Goal: Task Accomplishment & Management: Manage account settings

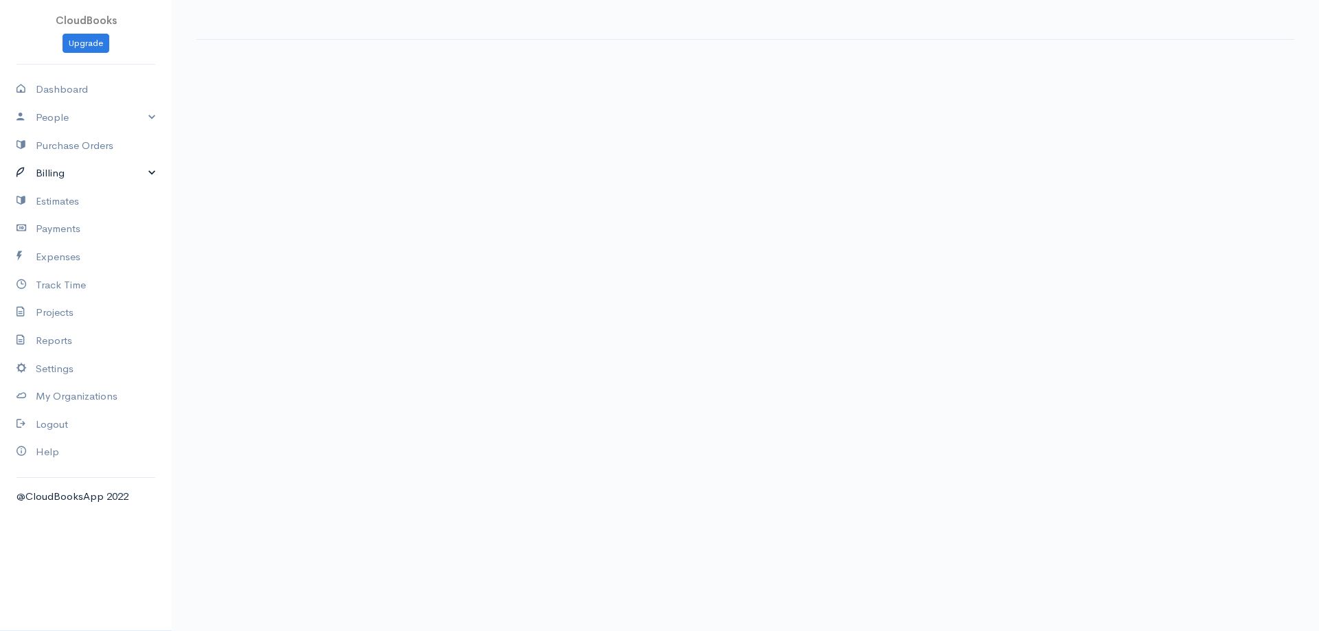
click at [76, 186] on link "Billing" at bounding box center [86, 173] width 172 height 28
click at [32, 199] on link "Invoice" at bounding box center [86, 200] width 172 height 25
click at [67, 197] on link "Invoice" at bounding box center [86, 200] width 172 height 25
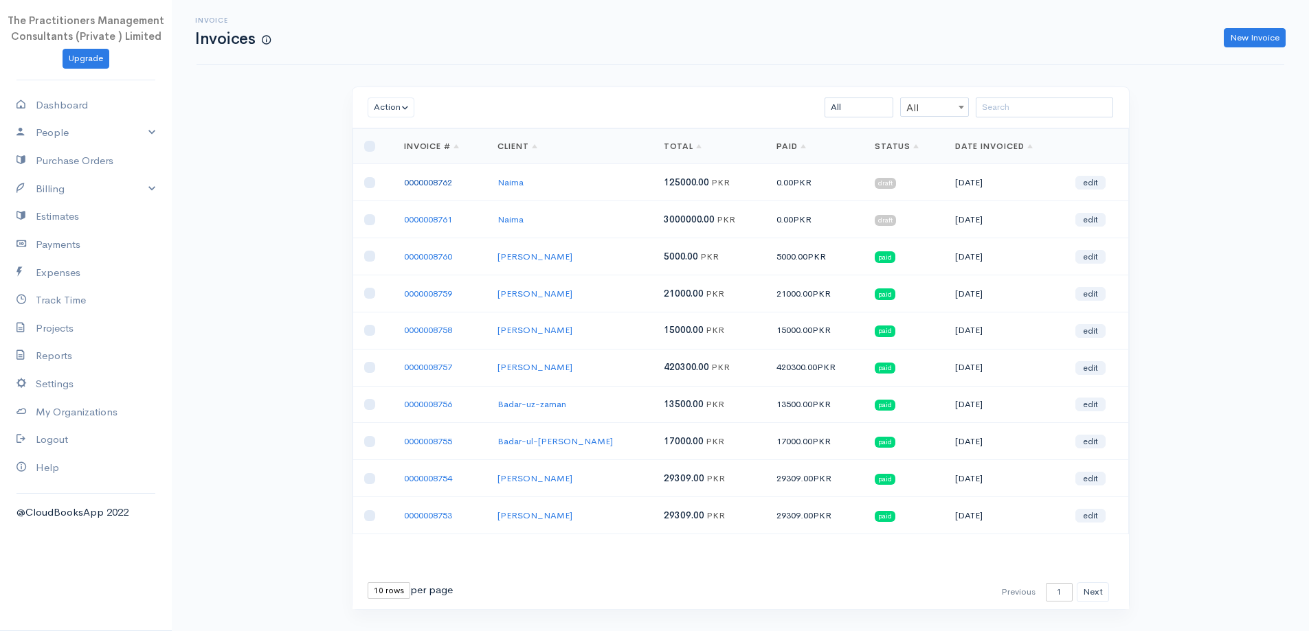
click at [435, 185] on link "0000008762" at bounding box center [428, 183] width 48 height 12
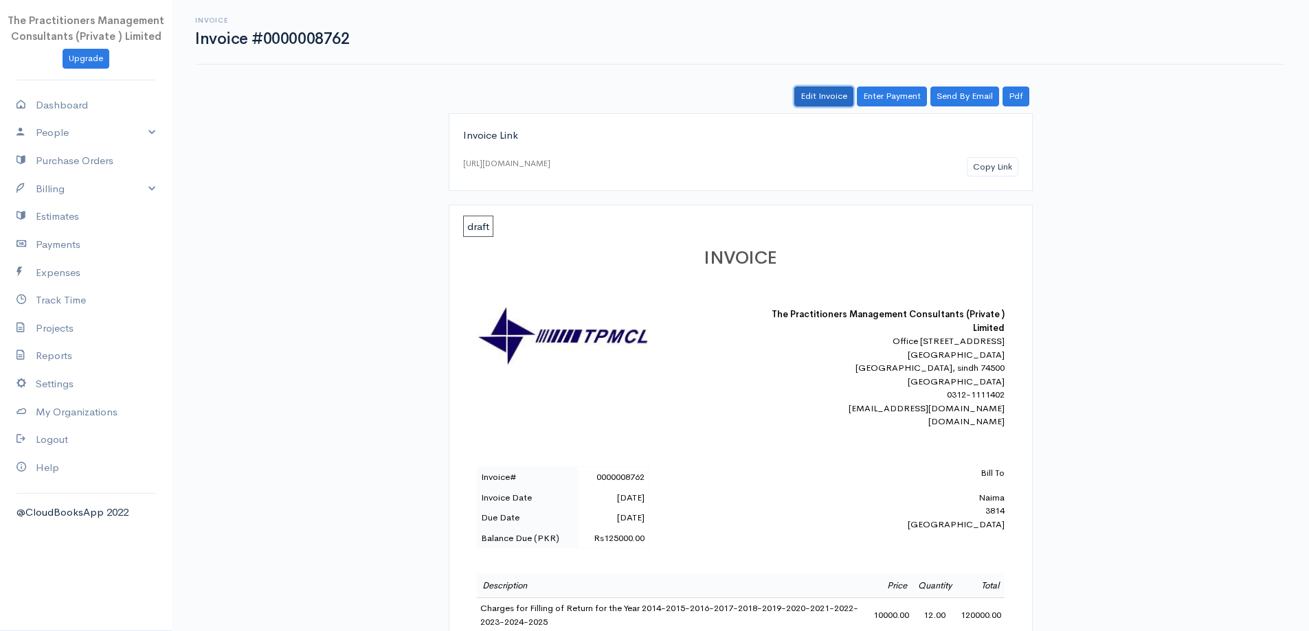
click at [810, 87] on link "Edit Invoice" at bounding box center [823, 97] width 59 height 20
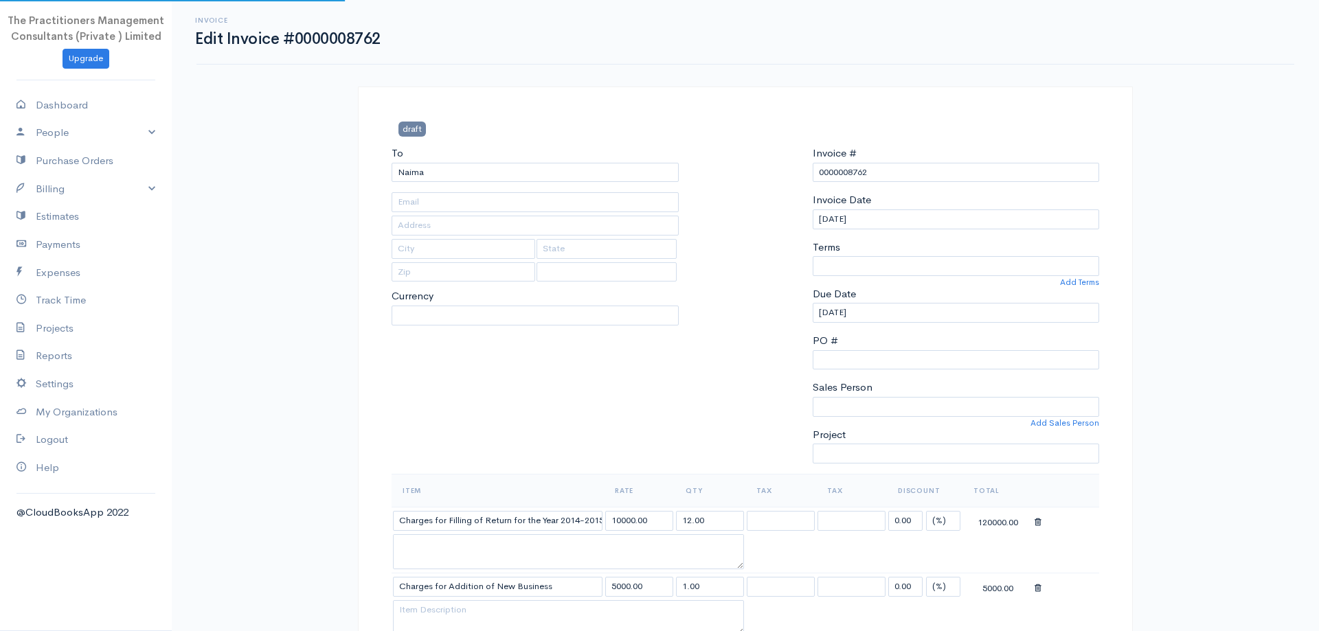
type input "[PHONE_NUMBER]"
type input "3814"
select select
select select "[GEOGRAPHIC_DATA]"
select select "0"
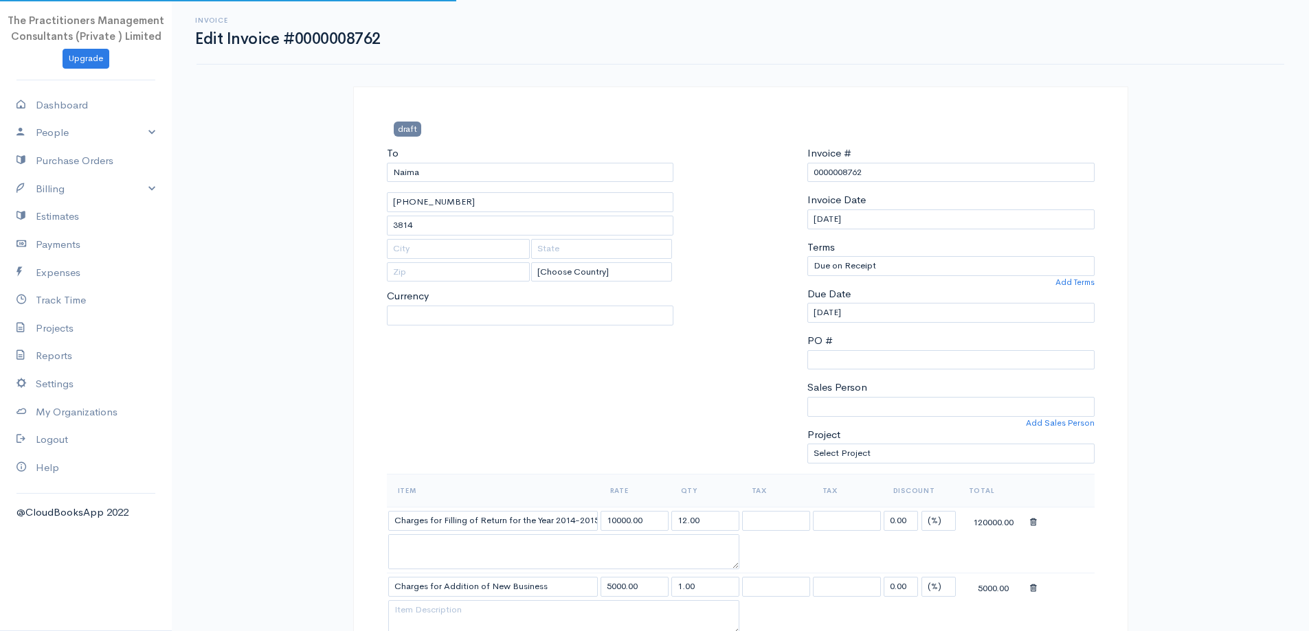
select select "PKR"
click at [545, 225] on input "3814" at bounding box center [530, 226] width 287 height 20
type input "3815"
click at [606, 124] on h3 "draft" at bounding box center [500, 129] width 227 height 14
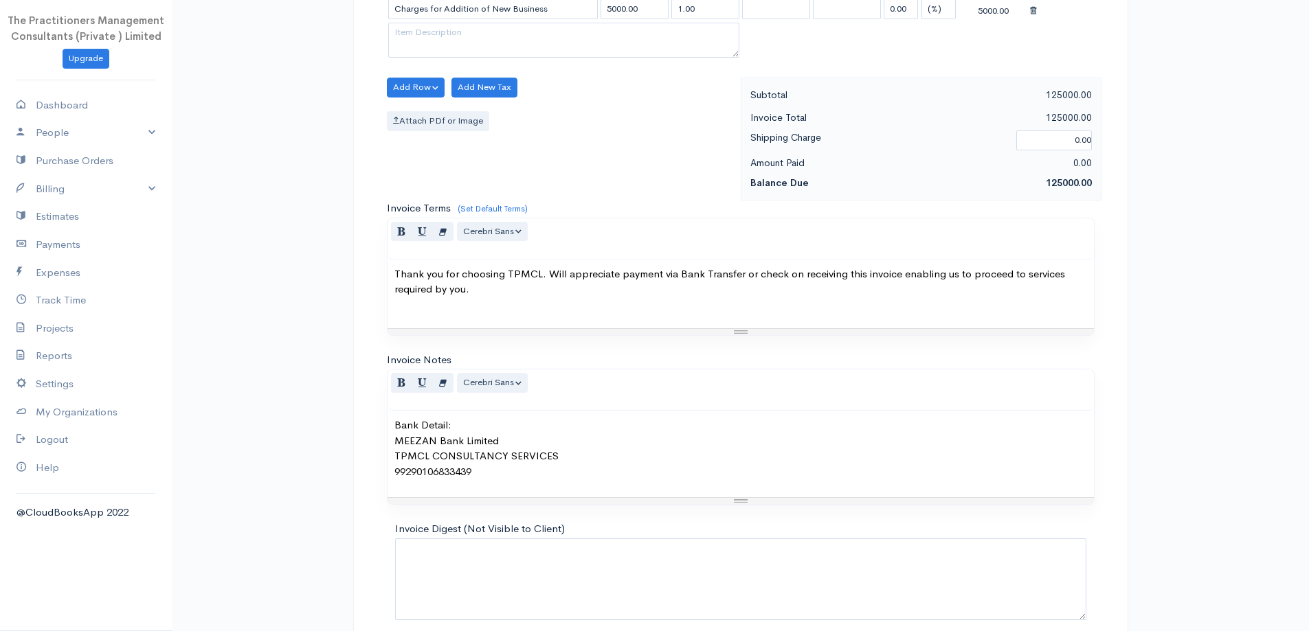
scroll to position [640, 0]
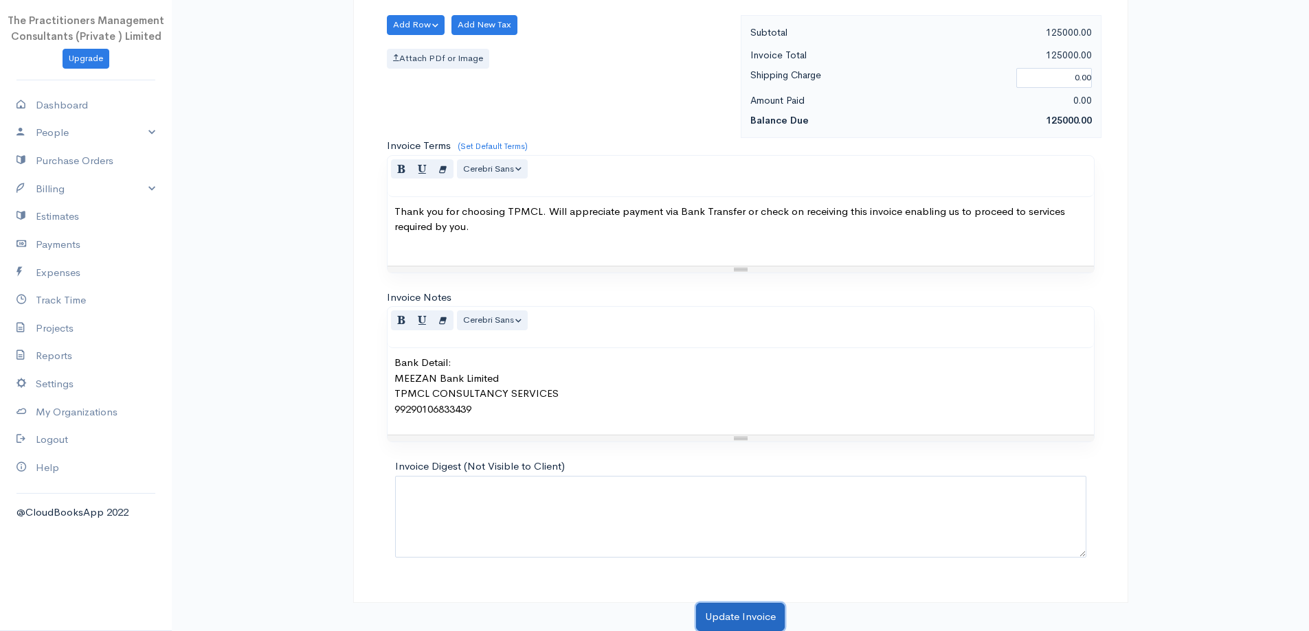
click at [754, 609] on button "Update Invoice" at bounding box center [740, 617] width 89 height 28
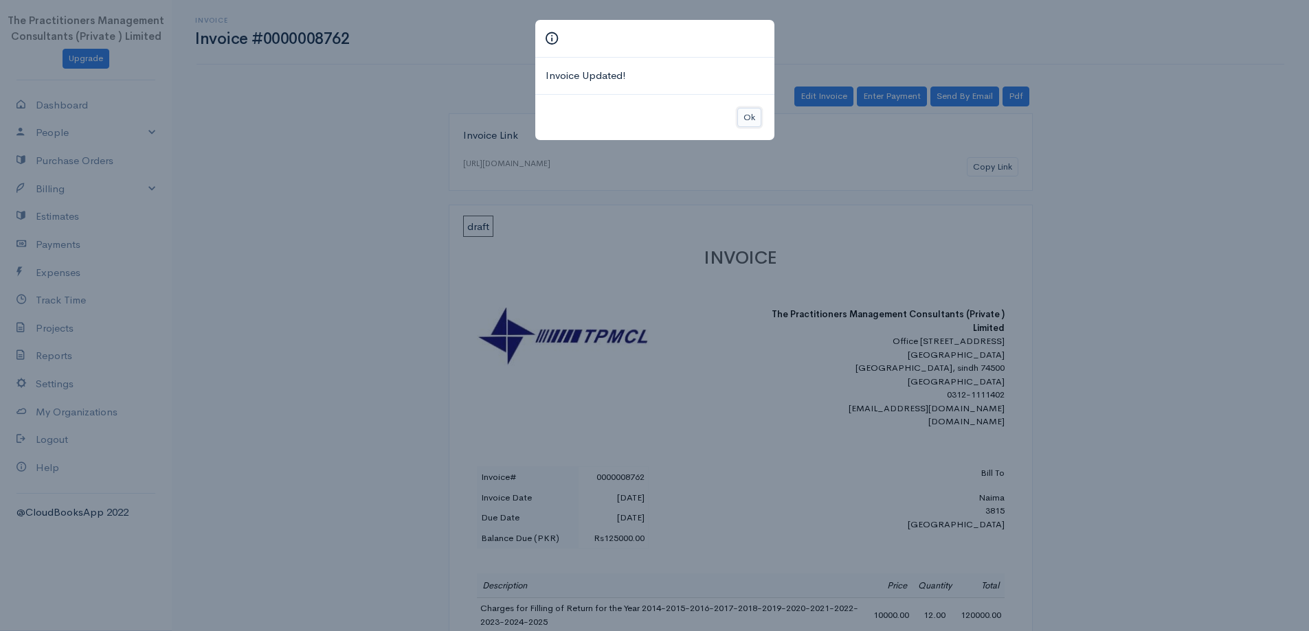
click at [739, 125] on button "Ok" at bounding box center [749, 118] width 24 height 20
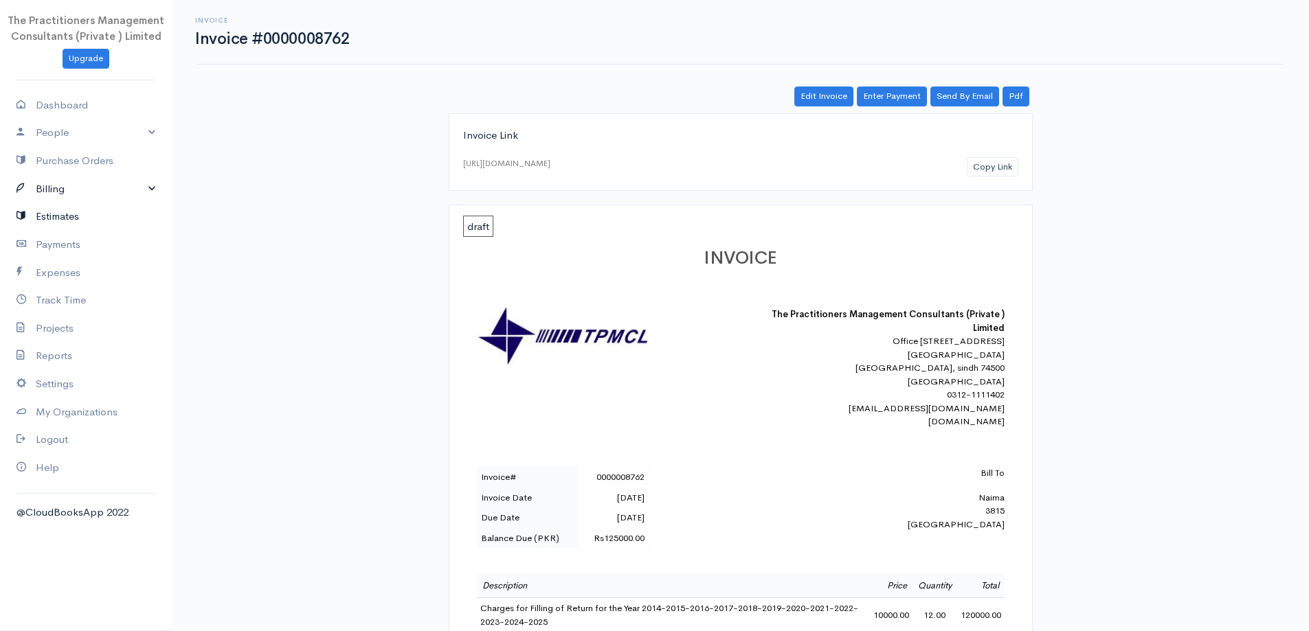
click at [46, 202] on ul "Dashboard People Clients Vendors Staff Users Purchase Orders Billing Invoice Re…" at bounding box center [86, 286] width 172 height 391
click at [47, 197] on link "Billing" at bounding box center [86, 189] width 172 height 28
click at [40, 208] on link "Invoice" at bounding box center [86, 215] width 172 height 25
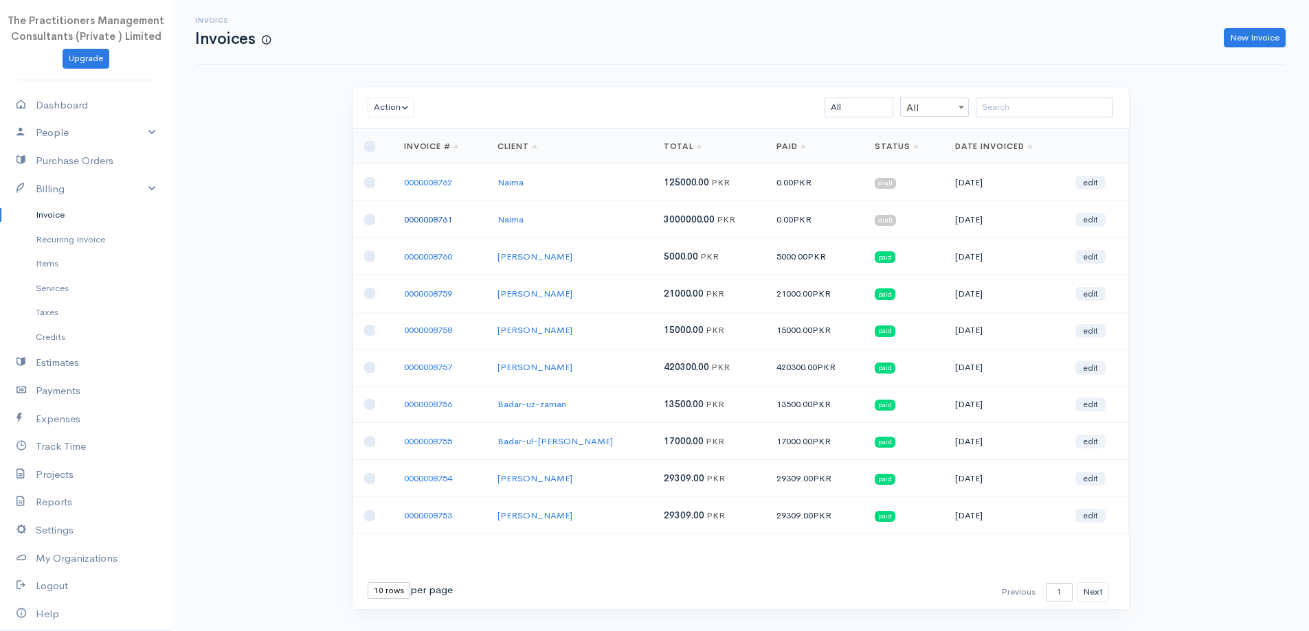
click at [435, 222] on link "0000008761" at bounding box center [428, 220] width 48 height 12
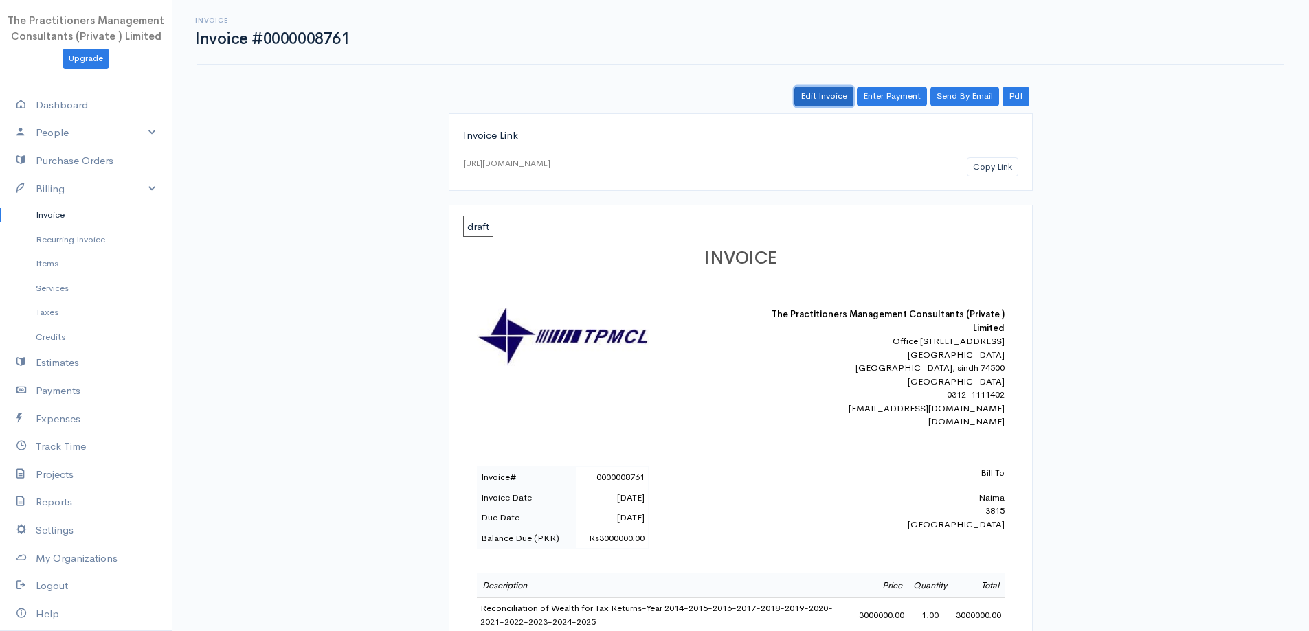
click at [817, 96] on link "Edit Invoice" at bounding box center [823, 97] width 59 height 20
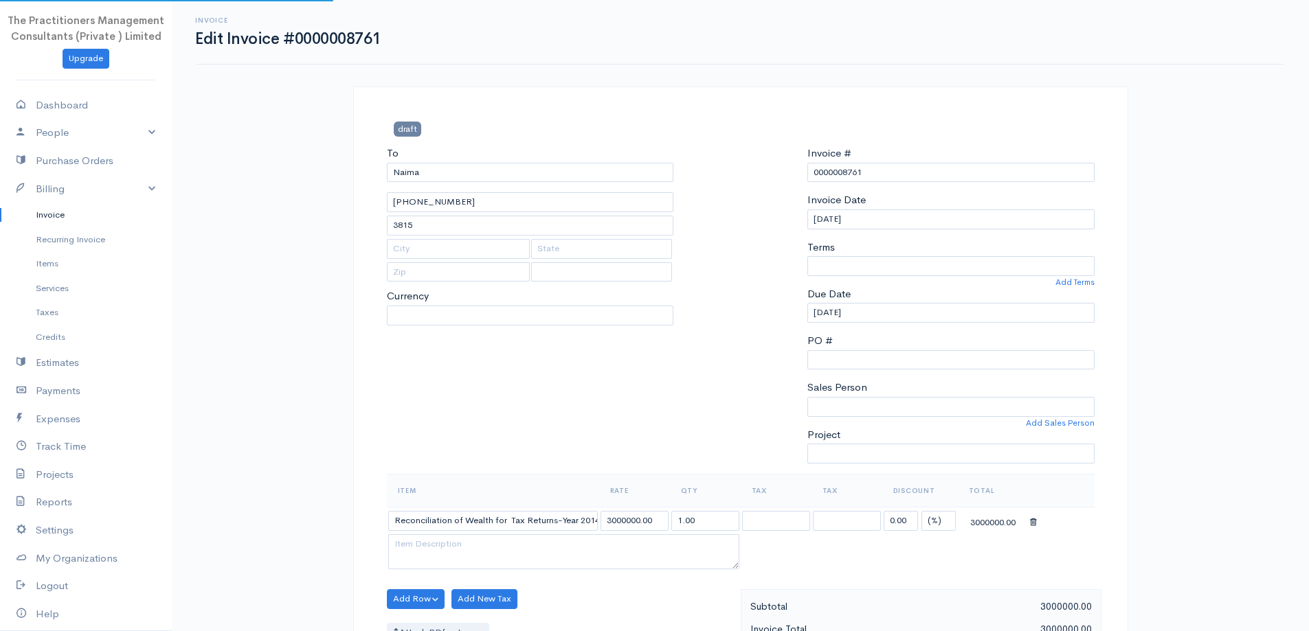
select select "[GEOGRAPHIC_DATA]"
select select "0"
select select
select select "PKR"
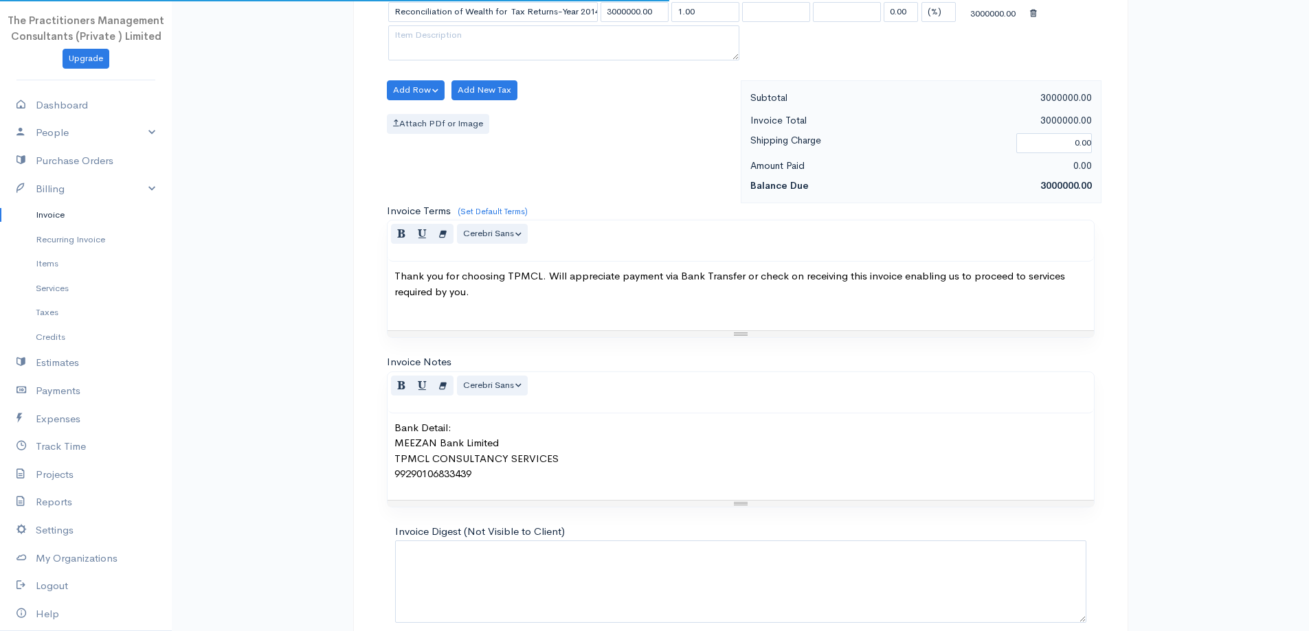
scroll to position [574, 0]
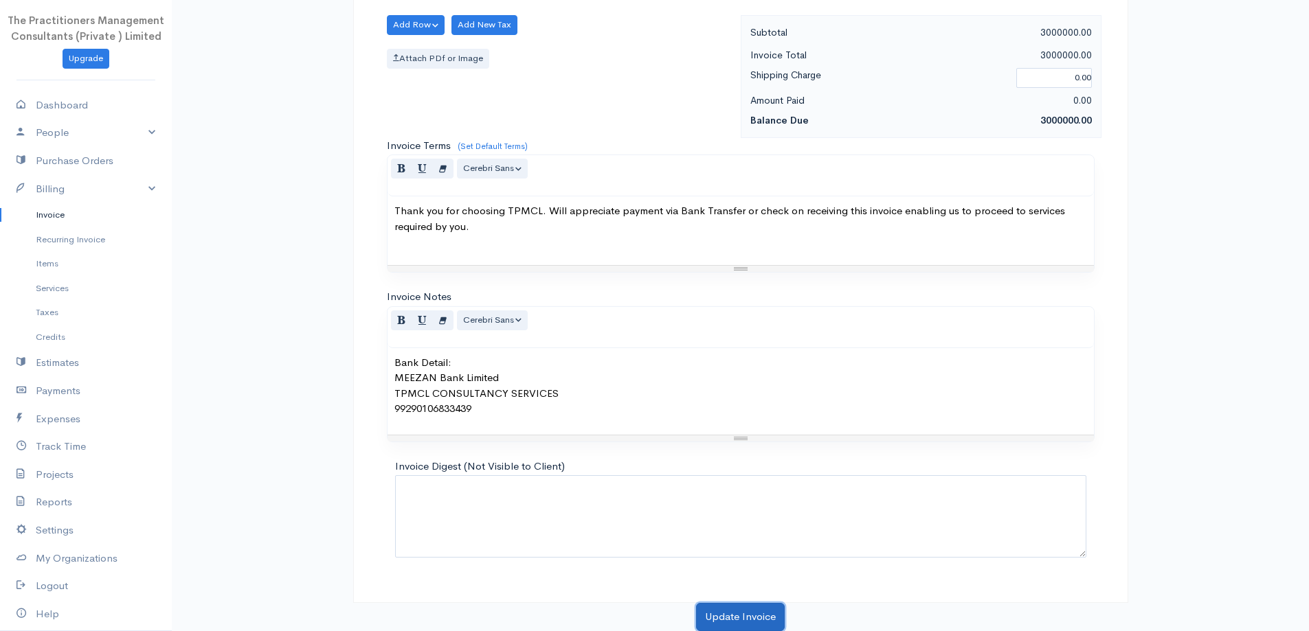
drag, startPoint x: 753, startPoint y: 614, endPoint x: 759, endPoint y: 608, distance: 8.3
click at [754, 613] on button "Update Invoice" at bounding box center [740, 617] width 89 height 28
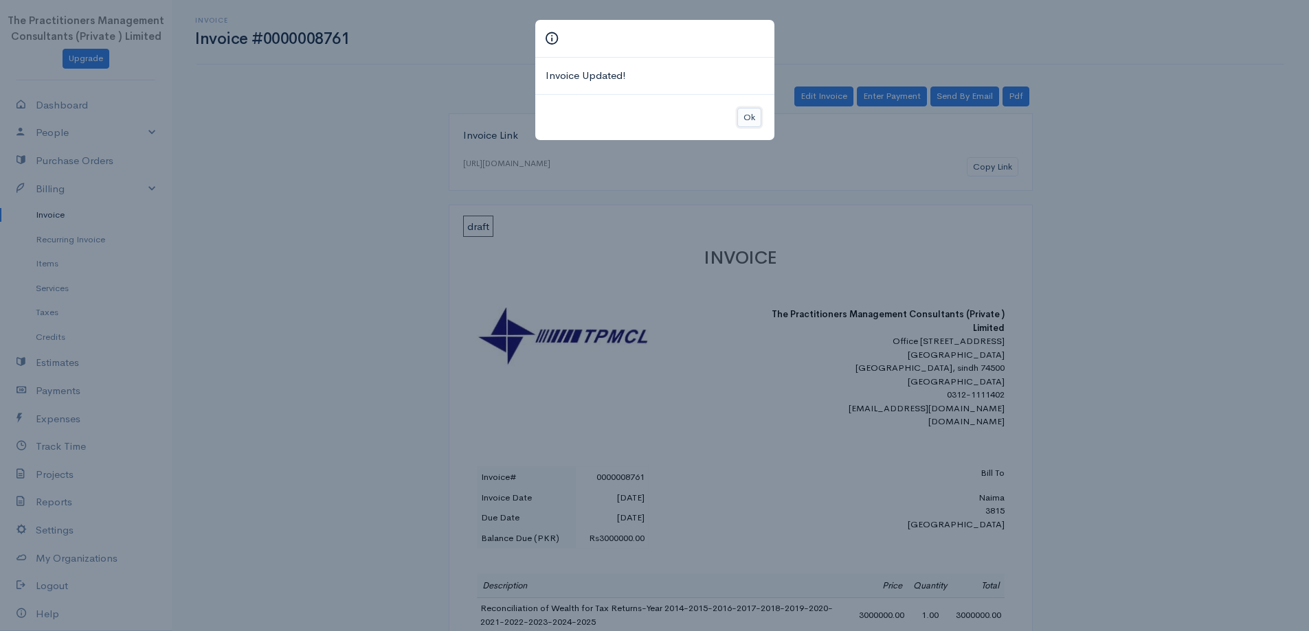
click at [738, 120] on button "Ok" at bounding box center [749, 118] width 24 height 20
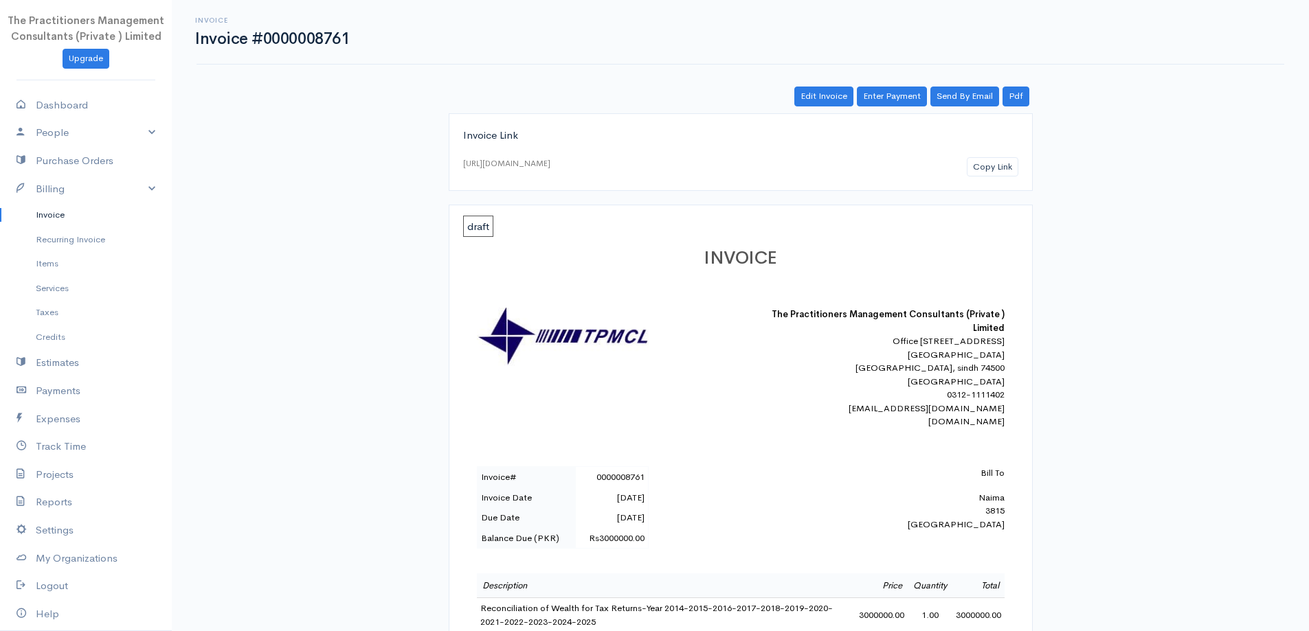
click at [27, 219] on link "Invoice" at bounding box center [86, 215] width 172 height 25
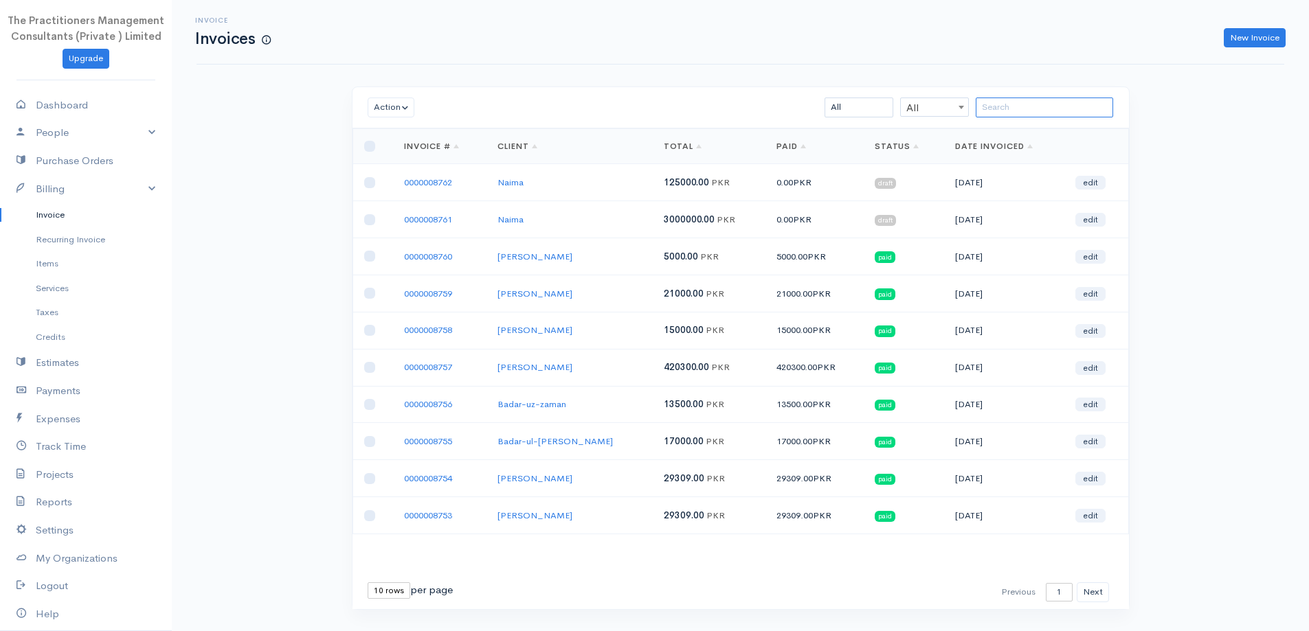
click at [1090, 118] on input "search" at bounding box center [1044, 108] width 137 height 20
